Goal: Check status: Check status

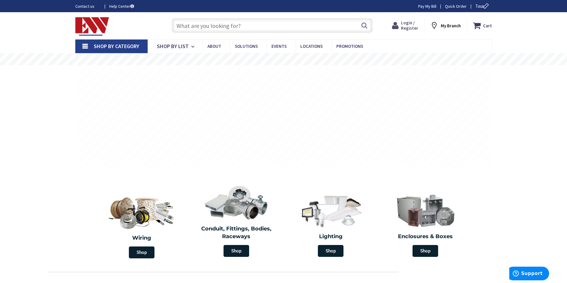
click at [412, 25] on span "Login / Register" at bounding box center [409, 25] width 17 height 11
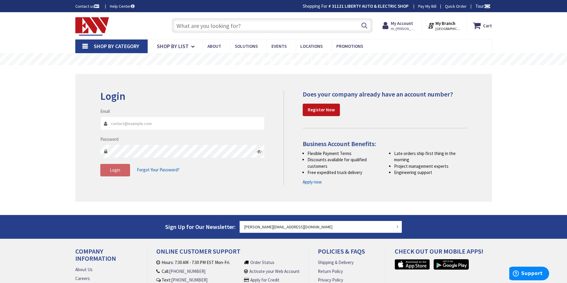
click at [134, 125] on input "Email" at bounding box center [182, 123] width 165 height 13
type input "victor@laetech.com"
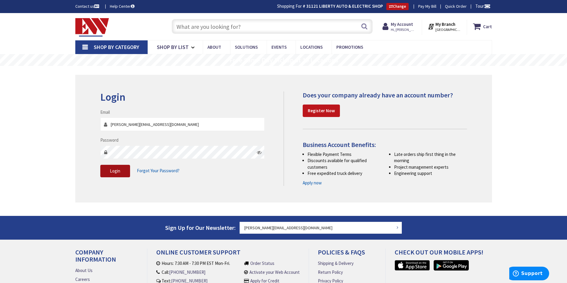
click at [121, 175] on button "Login" at bounding box center [115, 171] width 30 height 12
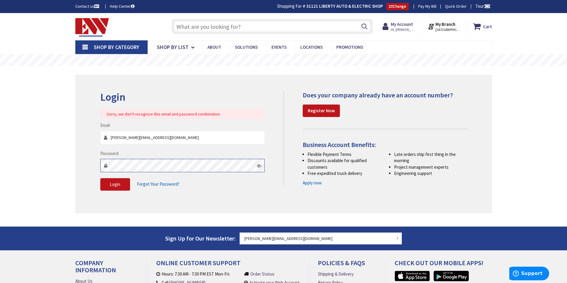
click at [75, 165] on div "Login Sorry, we don't recognize this email and password combination Email victo…" at bounding box center [283, 144] width 416 height 139
click at [260, 167] on icon at bounding box center [259, 166] width 5 height 5
click at [86, 159] on div "Login Sorry, we don't recognize this email and password combination Email victo…" at bounding box center [283, 144] width 416 height 139
click at [120, 184] on button "Login" at bounding box center [115, 184] width 30 height 12
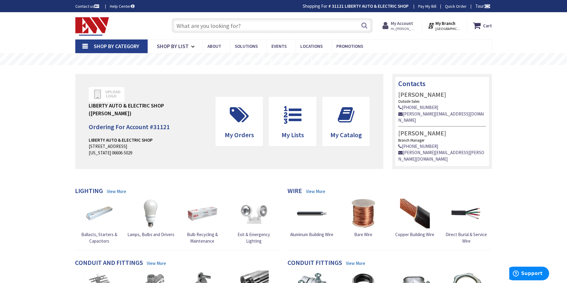
click at [405, 27] on span "Hi, Victor" at bounding box center [403, 28] width 25 height 5
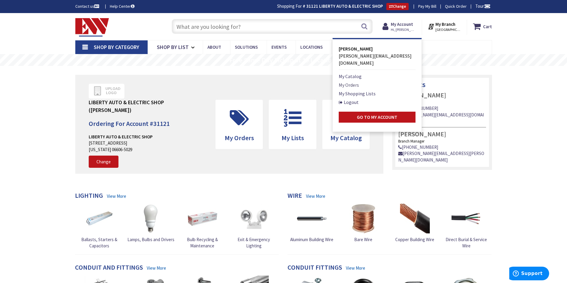
click at [350, 82] on link "My Orders" at bounding box center [349, 85] width 20 height 7
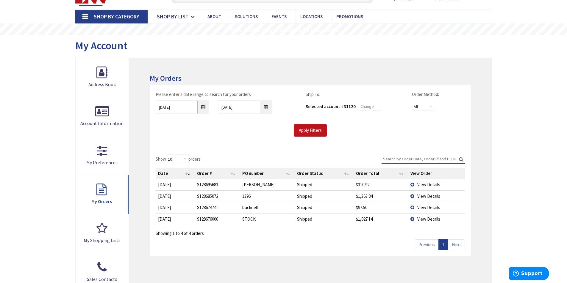
scroll to position [31, 0]
click at [412, 184] on td "View Details" at bounding box center [436, 184] width 57 height 11
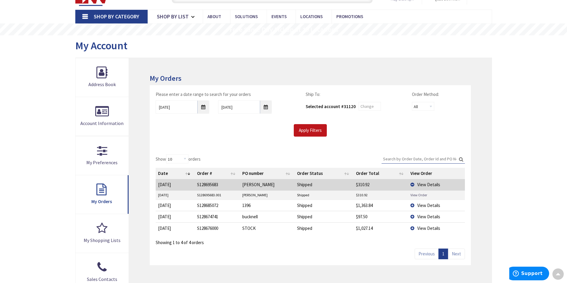
click at [416, 196] on link "View Order" at bounding box center [418, 195] width 17 height 5
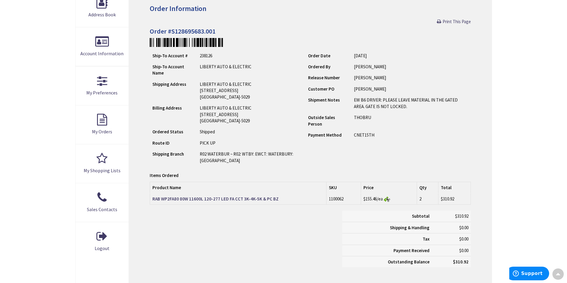
scroll to position [60, 0]
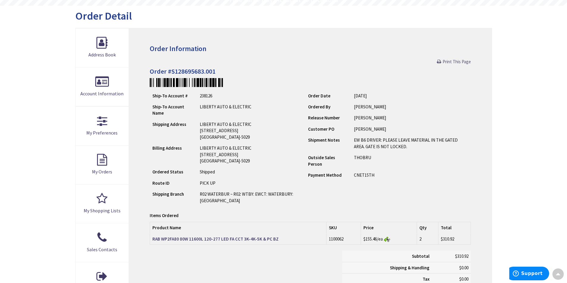
click at [449, 60] on span "Print This Page" at bounding box center [456, 62] width 28 height 6
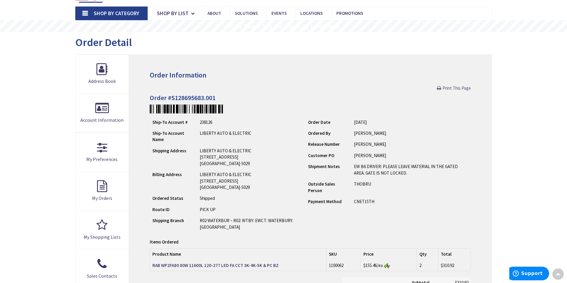
scroll to position [0, 0]
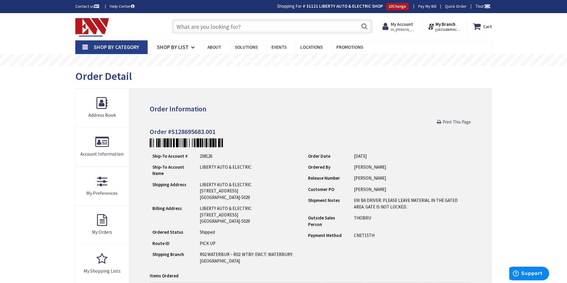
click at [31, 155] on div "Skip to Content Toggle Nav Search Cart My Cart Close" at bounding box center [283, 276] width 567 height 527
click at [32, 140] on div "Skip to Content Toggle Nav Search Cart My Cart Close" at bounding box center [283, 276] width 567 height 527
